Goal: Use online tool/utility: Utilize a website feature to perform a specific function

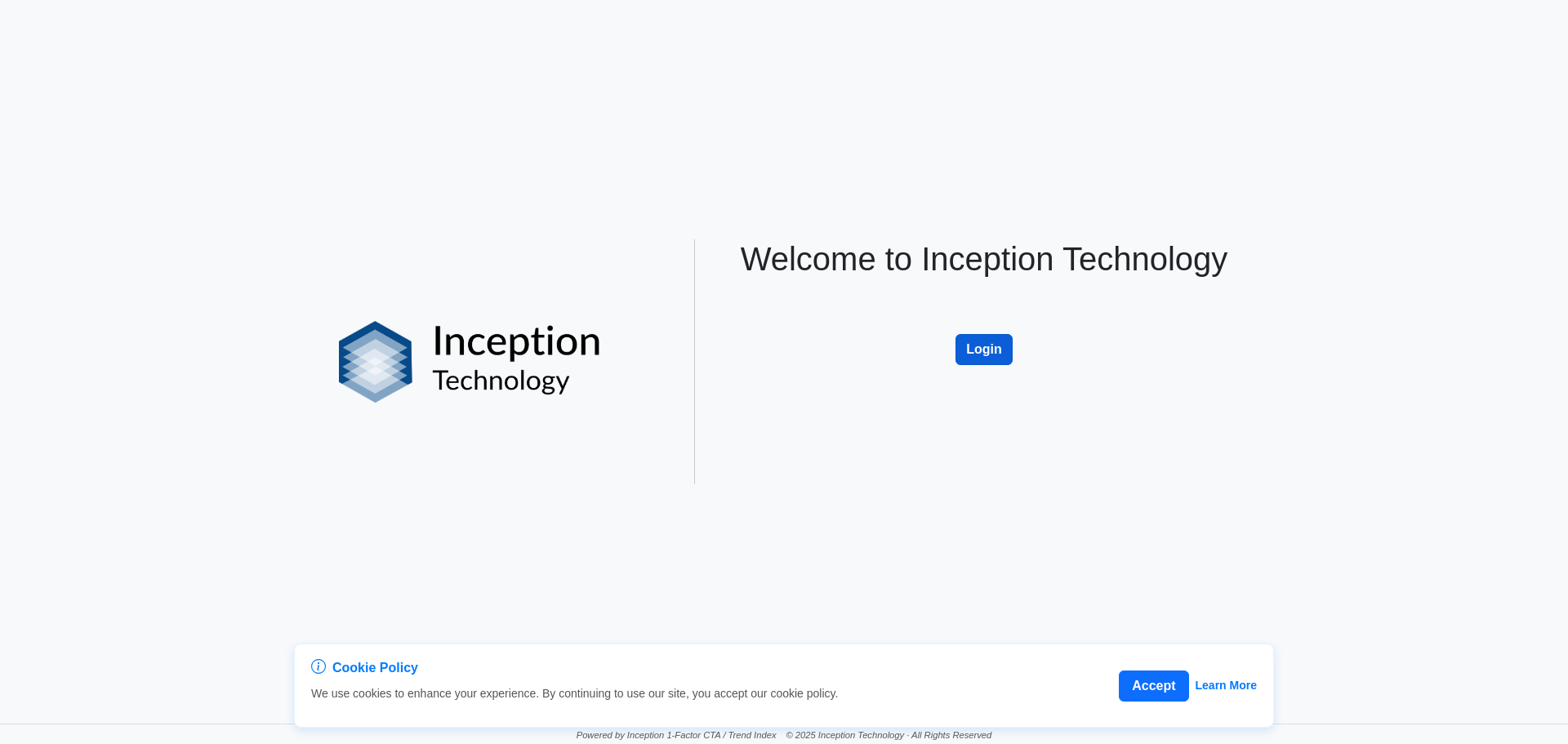
click at [989, 350] on button "Login" at bounding box center [984, 349] width 57 height 31
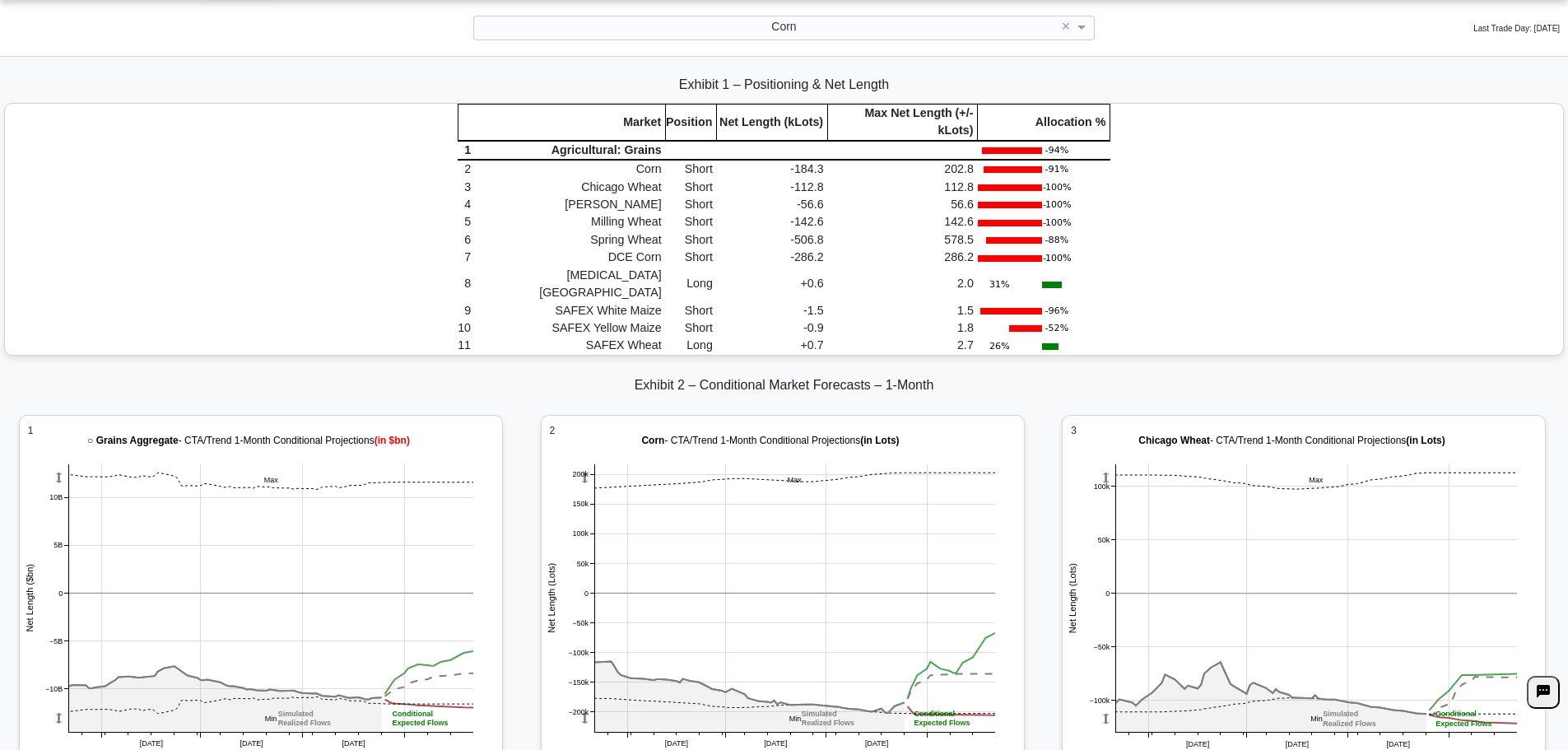
scroll to position [2213, 0]
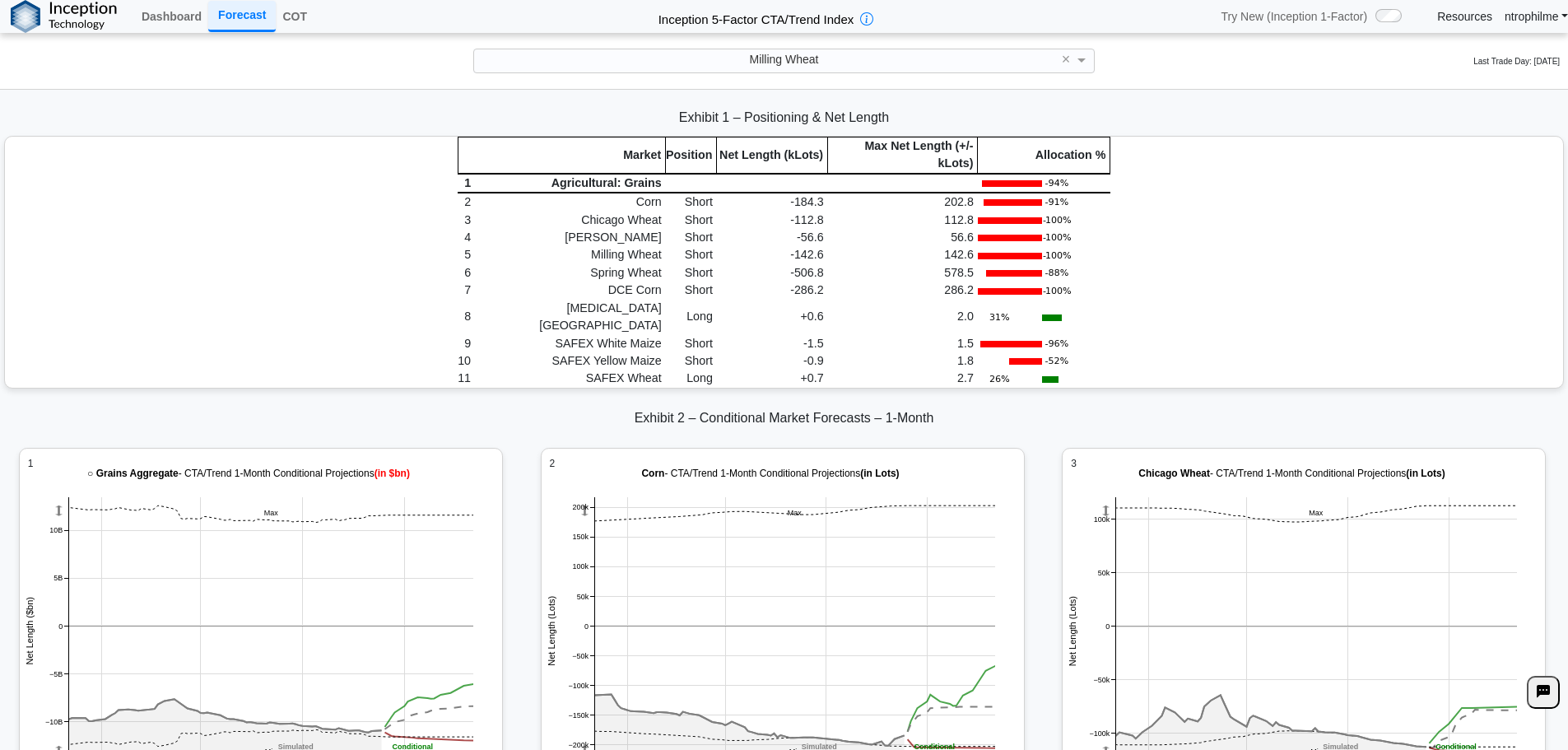
scroll to position [0, 0]
click at [895, 56] on div "Milling Wheat" at bounding box center [784, 60] width 619 height 22
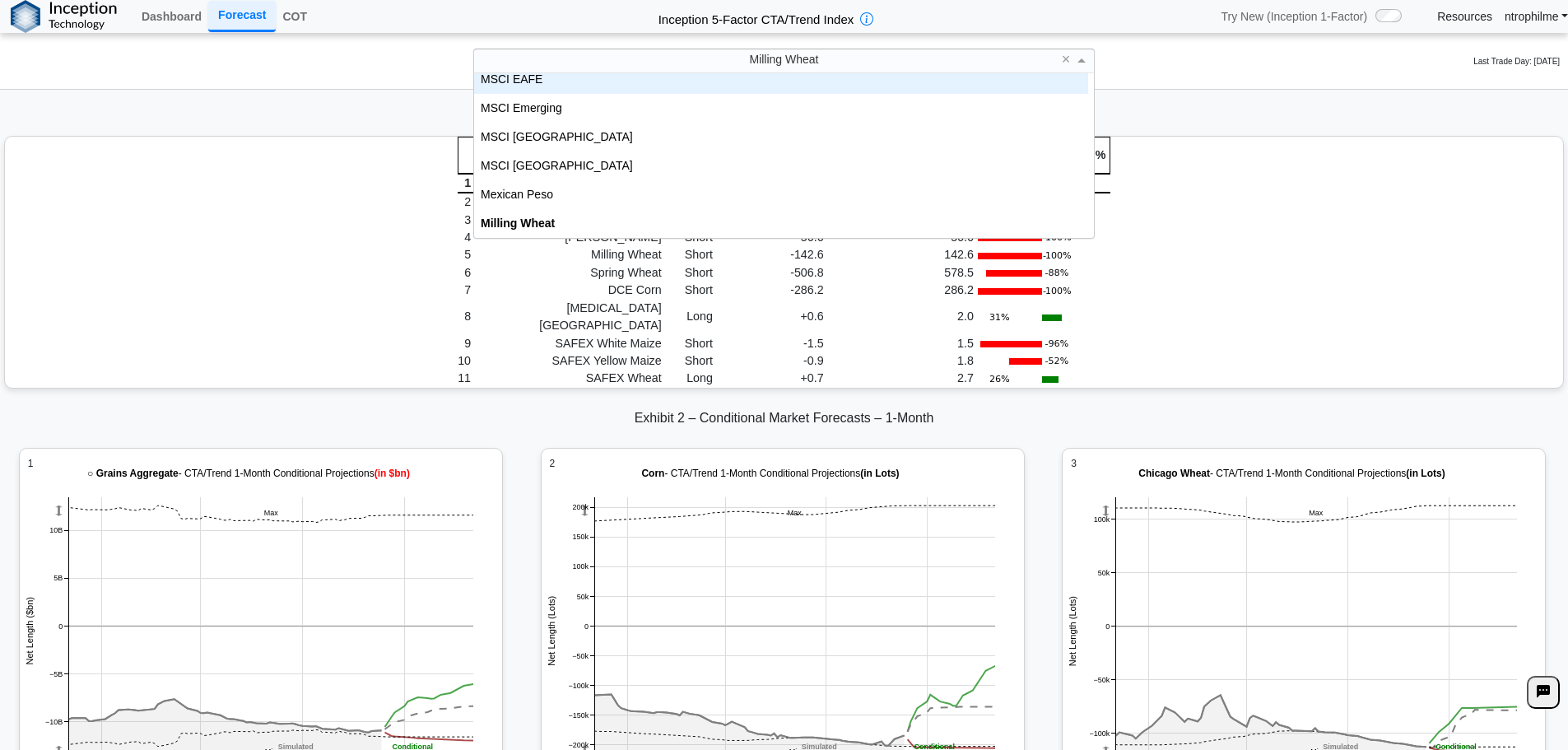
scroll to position [2103, 0]
